Goal: Task Accomplishment & Management: Manage account settings

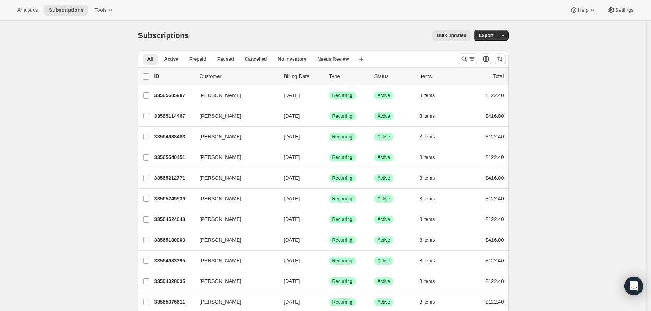
click at [469, 64] on div at bounding box center [481, 59] width 53 height 16
click at [470, 59] on icon "Search and filter results" at bounding box center [472, 59] width 8 height 8
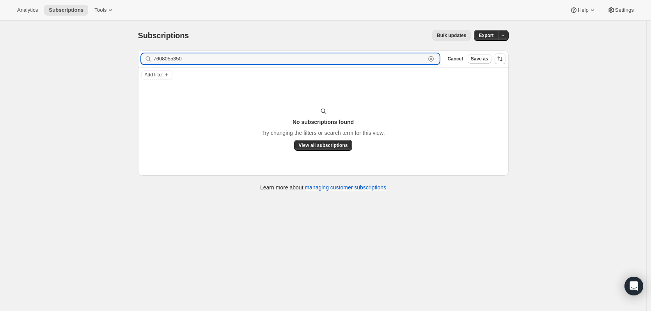
type input "7608055350"
click at [435, 58] on icon "button" at bounding box center [431, 59] width 8 height 8
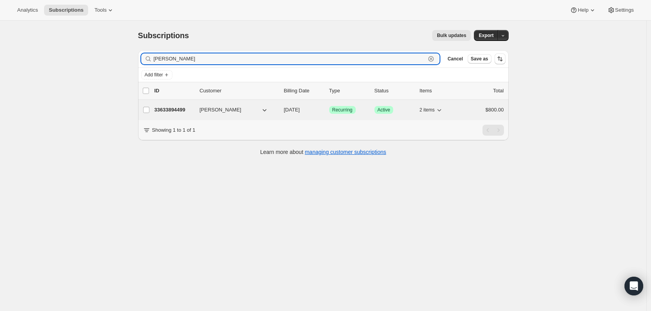
type input "[PERSON_NAME]"
click at [179, 109] on p "33633894499" at bounding box center [173, 110] width 39 height 8
